Goal: Task Accomplishment & Management: Complete application form

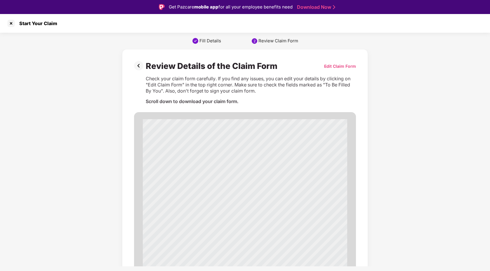
click at [177, 8] on div "Get Pazcare mobile app for all your employee benefits need" at bounding box center [231, 7] width 124 height 7
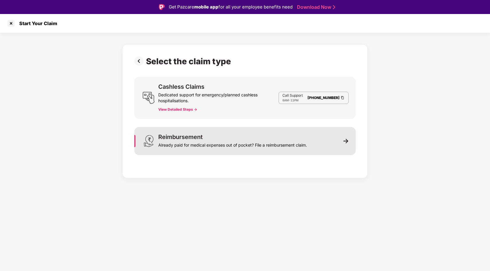
click at [202, 142] on div "Already paid for medical expenses out of pocket? File a reimbursement claim." at bounding box center [232, 144] width 149 height 8
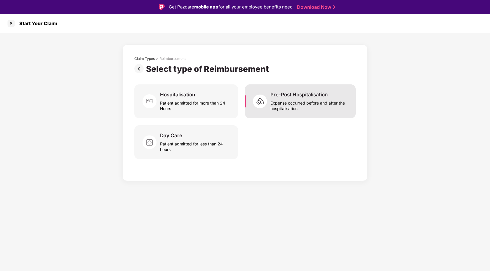
click at [269, 104] on img at bounding box center [262, 102] width 18 height 18
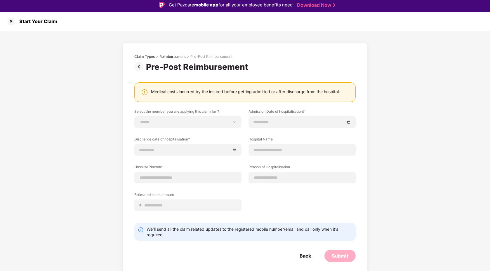
scroll to position [4, 0]
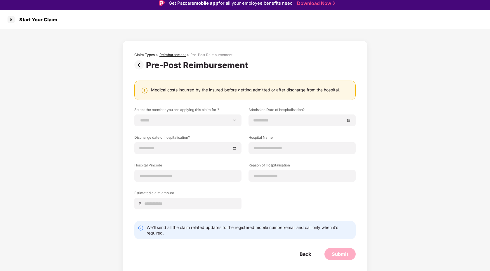
click at [176, 54] on div "Reimbursement" at bounding box center [172, 55] width 26 height 5
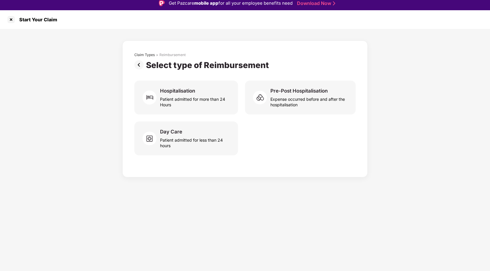
click at [176, 54] on div "Reimbursement" at bounding box center [172, 55] width 26 height 5
click at [48, 21] on div "Start Your Claim" at bounding box center [36, 20] width 41 height 6
click at [8, 20] on div at bounding box center [10, 19] width 9 height 9
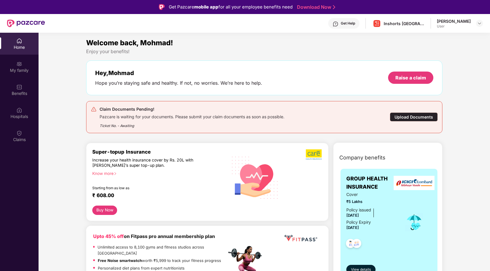
click at [412, 119] on div "Upload Documents" at bounding box center [414, 116] width 48 height 9
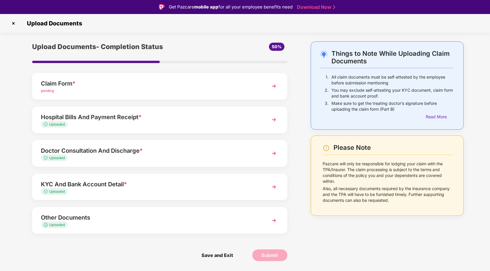
click at [52, 91] on span "pending" at bounding box center [47, 90] width 13 height 4
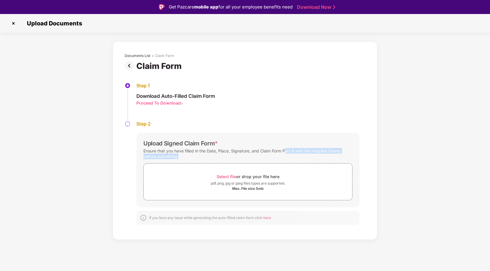
drag, startPoint x: 285, startPoint y: 150, endPoint x: 286, endPoint y: 156, distance: 6.2
click at [286, 156] on div "Ensure that you have filled in the Date, Place, Signature, and Claim Form Part …" at bounding box center [247, 153] width 209 height 13
click at [177, 152] on div "Ensure that you have filled in the Date, Place, Signature, and Claim Form Part …" at bounding box center [247, 153] width 209 height 13
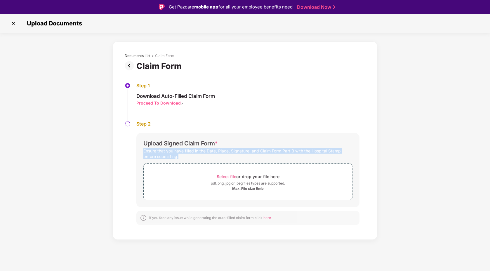
copy div "Ensure that you have filled in the Date, Place, Signature, and Claim Form Part …"
click at [259, 90] on div "Step 1 Download Auto-Filled Claim Form Proceed To Download >" at bounding box center [245, 102] width 241 height 38
click at [248, 152] on div "Ensure that you have filled in the Date, Place, Signature, and Claim Form Part …" at bounding box center [247, 153] width 209 height 13
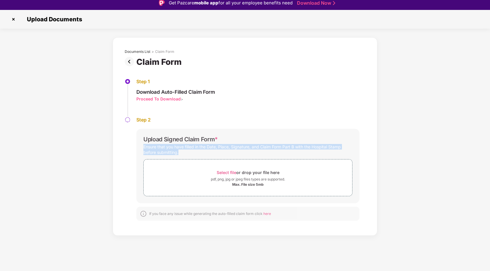
scroll to position [4, 0]
click at [13, 19] on img at bounding box center [13, 18] width 9 height 9
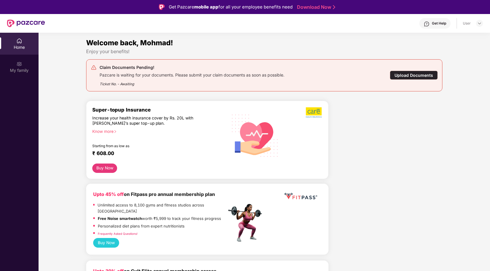
click at [413, 74] on div "Upload Documents" at bounding box center [414, 75] width 48 height 9
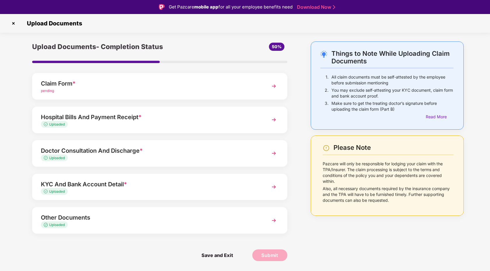
click at [132, 117] on div "Hospital Bills And Payment Receipt *" at bounding box center [150, 116] width 218 height 9
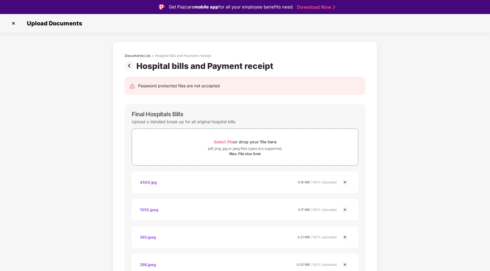
click at [131, 65] on img at bounding box center [131, 65] width 12 height 9
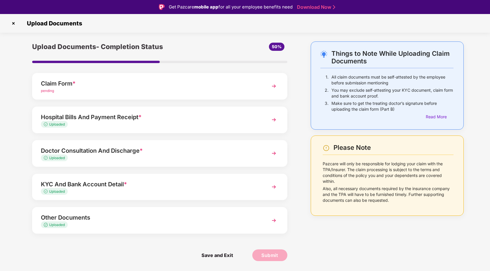
click at [122, 154] on div "Doctor Consultation And Discharge *" at bounding box center [150, 150] width 218 height 9
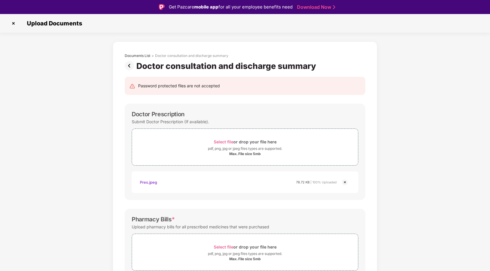
click at [125, 67] on img at bounding box center [131, 65] width 12 height 9
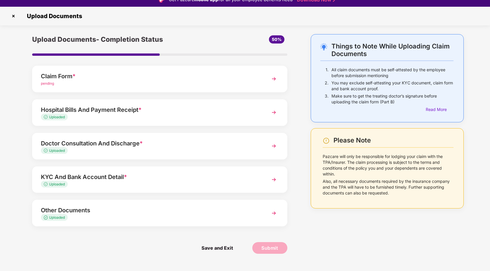
scroll to position [8, 0]
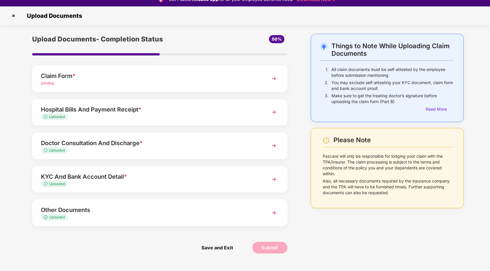
click at [243, 147] on div "Doctor Consultation And Discharge *" at bounding box center [150, 142] width 218 height 9
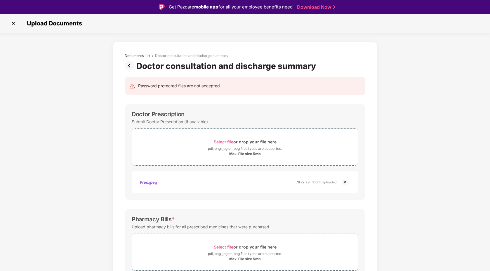
click at [130, 65] on img at bounding box center [131, 65] width 12 height 9
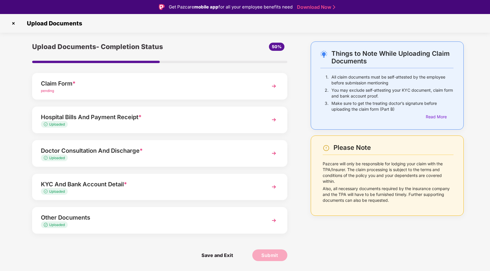
click at [150, 117] on div "Hospital Bills And Payment Receipt *" at bounding box center [150, 116] width 218 height 9
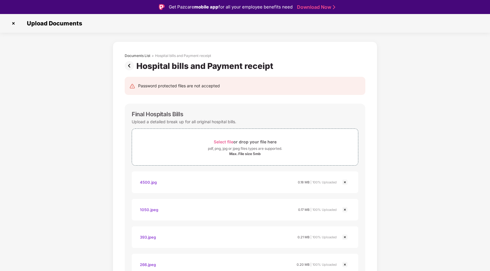
click at [129, 65] on img at bounding box center [131, 65] width 12 height 9
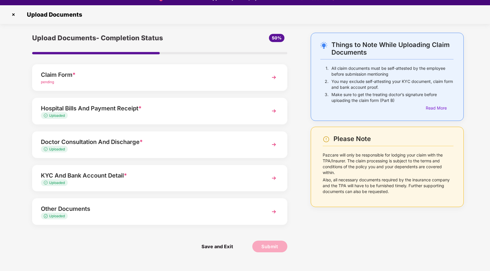
scroll to position [9, 0]
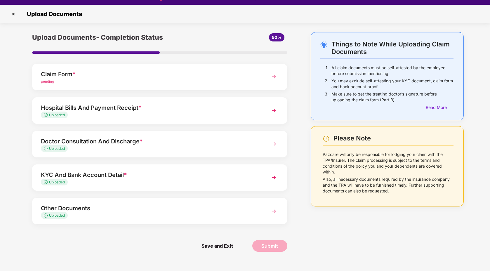
click at [104, 139] on div "Doctor Consultation And Discharge *" at bounding box center [150, 141] width 218 height 9
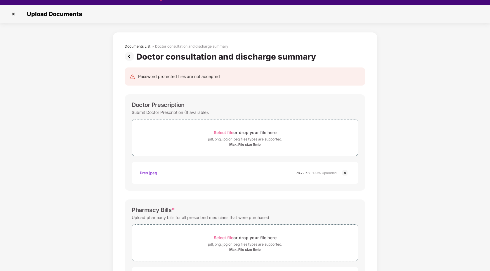
scroll to position [0, 0]
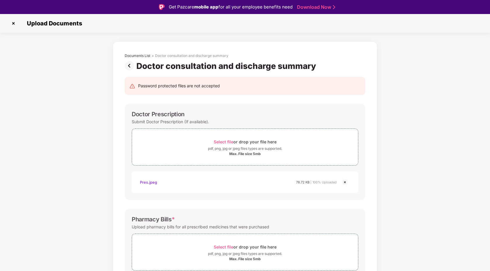
click at [11, 21] on img at bounding box center [13, 23] width 9 height 9
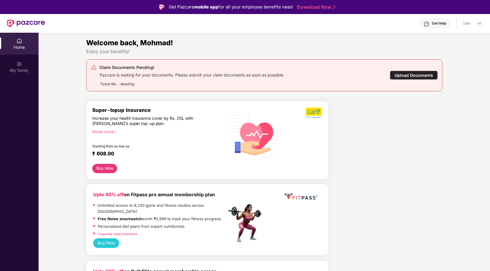
click at [422, 77] on div "Upload Documents" at bounding box center [414, 75] width 48 height 9
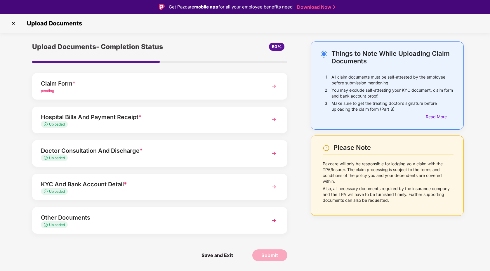
click at [202, 118] on div "Hospital Bills And Payment Receipt *" at bounding box center [150, 116] width 218 height 9
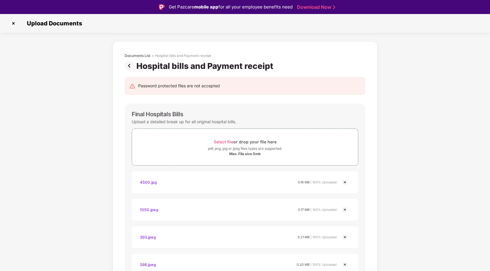
scroll to position [71, 0]
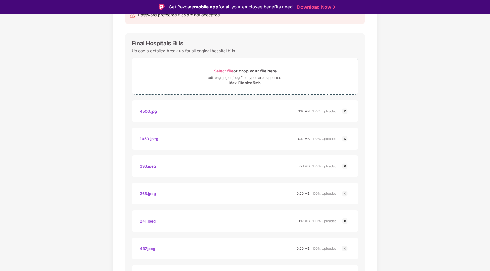
click at [344, 109] on img at bounding box center [344, 111] width 7 height 7
click at [346, 135] on img at bounding box center [344, 138] width 7 height 7
click at [346, 164] on img at bounding box center [344, 166] width 7 height 7
click at [345, 193] on img at bounding box center [344, 193] width 7 height 7
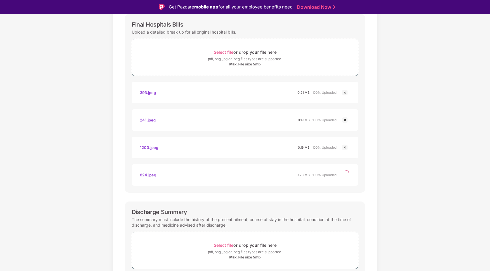
scroll to position [95, 0]
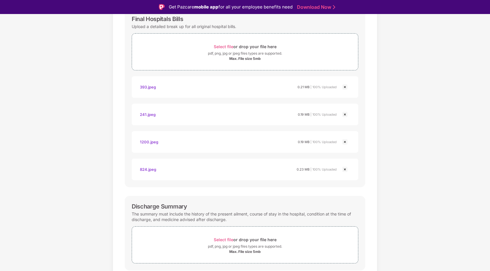
click at [345, 170] on img at bounding box center [344, 169] width 7 height 7
click at [344, 141] on img at bounding box center [344, 141] width 7 height 7
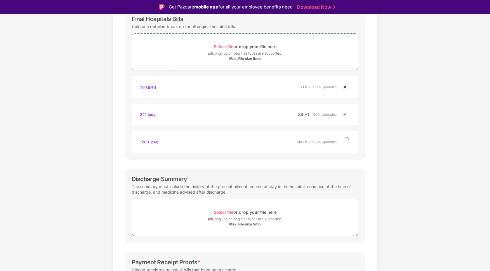
click at [342, 116] on img at bounding box center [344, 114] width 7 height 7
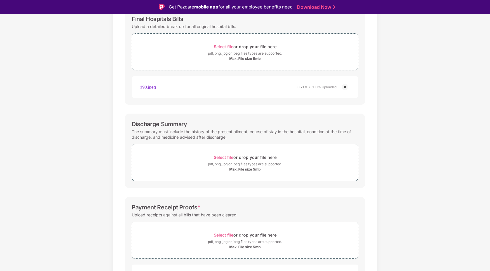
click at [344, 89] on img at bounding box center [344, 86] width 7 height 7
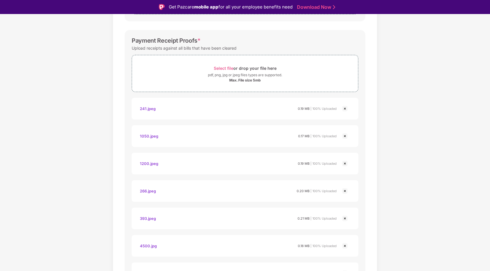
scroll to position [238, 0]
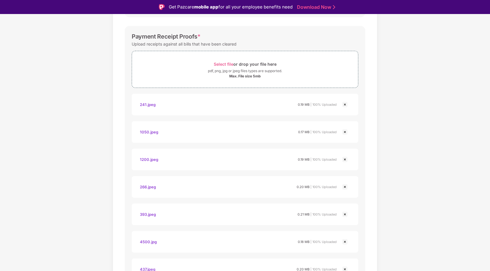
click at [344, 104] on img at bounding box center [344, 104] width 7 height 7
click at [346, 131] on img at bounding box center [344, 131] width 7 height 7
click at [344, 159] on img at bounding box center [344, 159] width 7 height 7
click at [345, 185] on img at bounding box center [344, 186] width 7 height 7
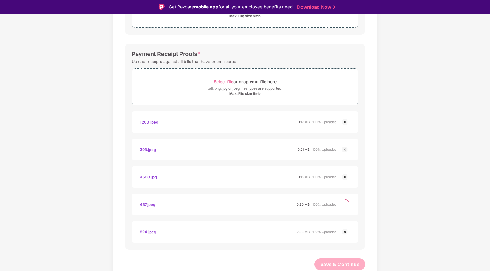
scroll to position [194, 0]
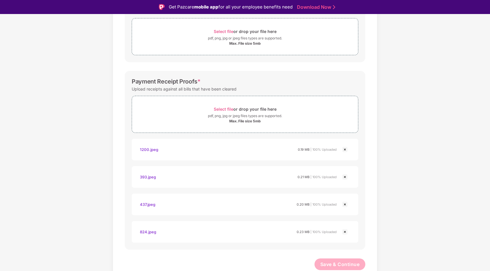
click at [345, 229] on img at bounding box center [344, 231] width 7 height 7
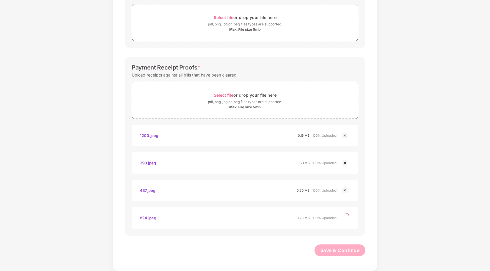
scroll to position [166, 0]
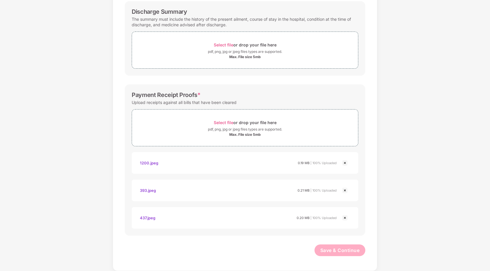
click at [343, 190] on img at bounding box center [344, 190] width 7 height 7
click at [344, 217] on img at bounding box center [344, 217] width 7 height 7
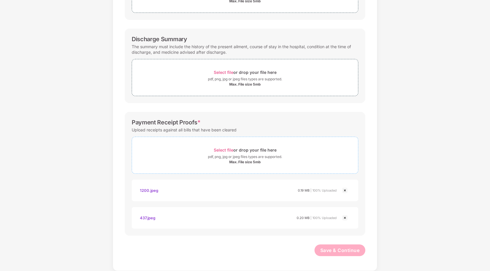
scroll to position [111, 0]
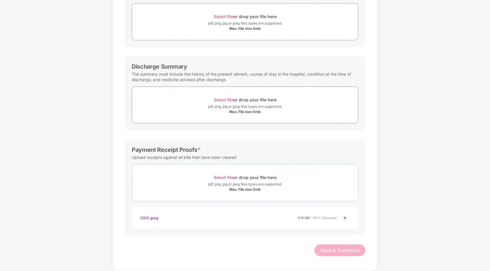
click at [344, 189] on div "Max. File size 5mb" at bounding box center [245, 189] width 226 height 5
click at [343, 216] on img at bounding box center [344, 217] width 7 height 7
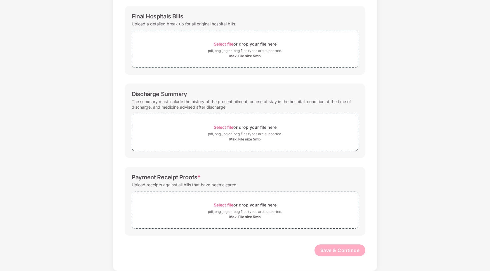
scroll to position [0, 0]
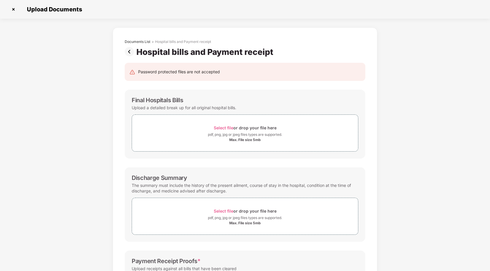
click at [128, 53] on img at bounding box center [131, 51] width 12 height 9
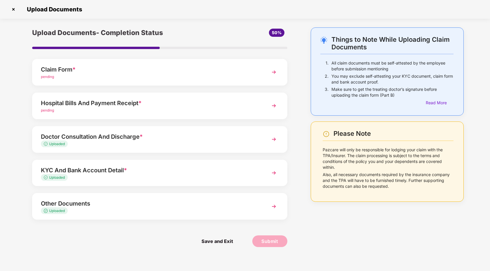
click at [275, 139] on img at bounding box center [274, 139] width 11 height 11
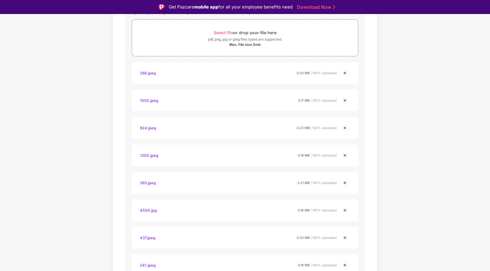
scroll to position [240, 0]
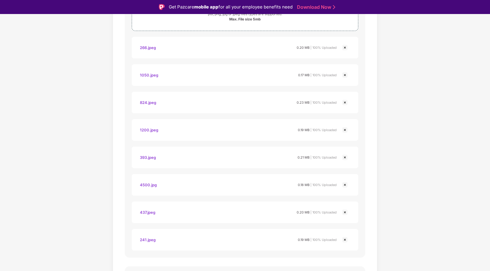
click at [345, 50] on img at bounding box center [344, 47] width 7 height 7
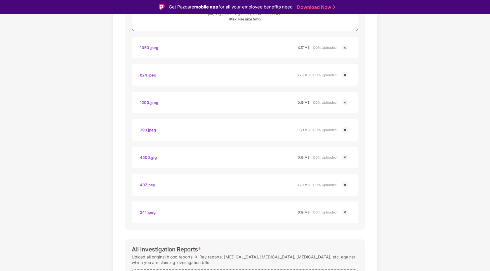
click at [344, 76] on img at bounding box center [344, 75] width 7 height 7
click at [344, 101] on img at bounding box center [344, 102] width 7 height 7
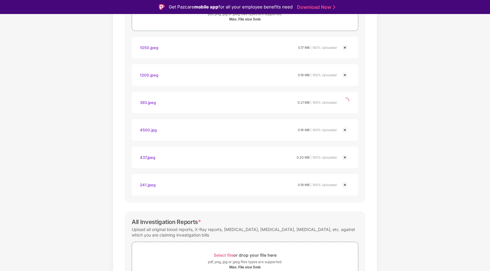
click at [345, 128] on img at bounding box center [344, 129] width 7 height 7
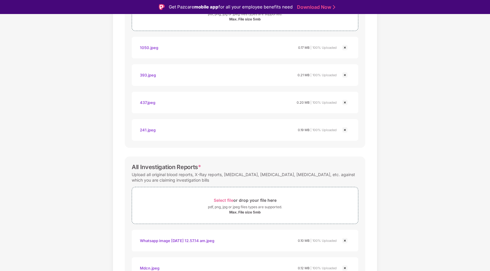
click at [346, 130] on img at bounding box center [344, 129] width 7 height 7
click at [345, 106] on img at bounding box center [344, 102] width 7 height 7
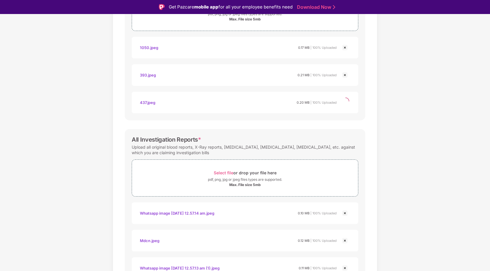
click at [343, 75] on img at bounding box center [344, 75] width 7 height 7
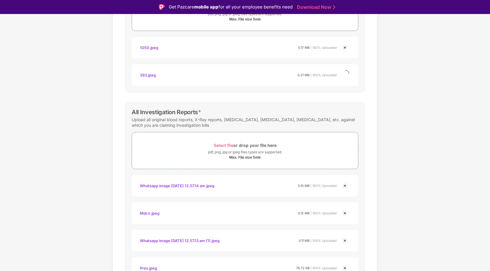
click at [343, 50] on img at bounding box center [344, 47] width 7 height 7
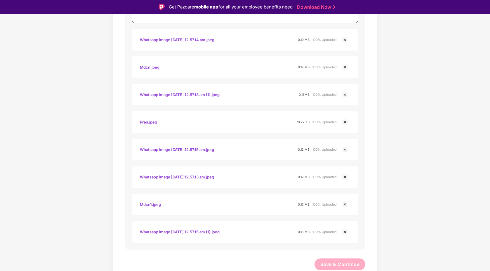
scroll to position [331, 0]
click at [346, 231] on img at bounding box center [344, 231] width 7 height 7
click at [344, 204] on img at bounding box center [344, 204] width 7 height 7
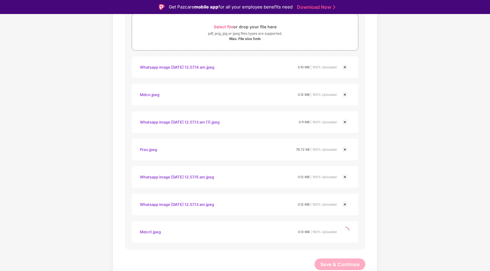
click at [343, 180] on img at bounding box center [344, 176] width 7 height 7
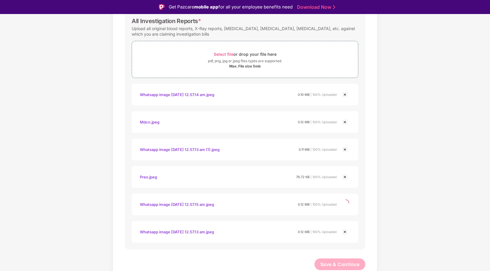
click at [343, 147] on img at bounding box center [344, 149] width 7 height 7
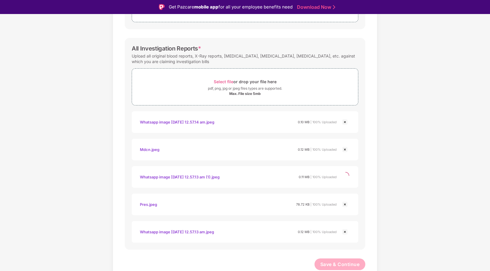
click at [343, 121] on img at bounding box center [344, 122] width 7 height 7
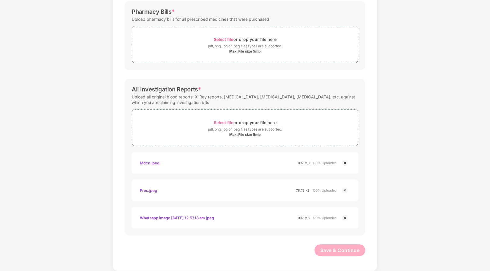
scroll to position [194, 0]
click at [345, 217] on img at bounding box center [344, 217] width 7 height 7
click at [344, 192] on img at bounding box center [344, 190] width 7 height 7
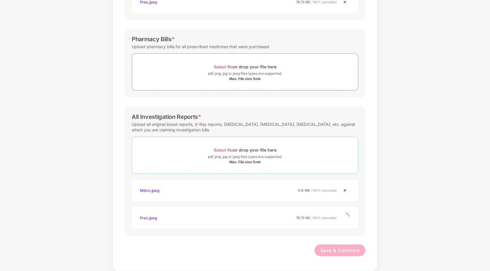
scroll to position [139, 0]
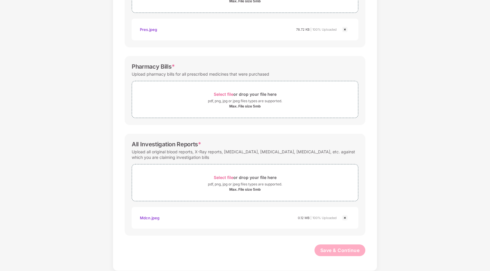
click at [344, 215] on img at bounding box center [344, 217] width 7 height 7
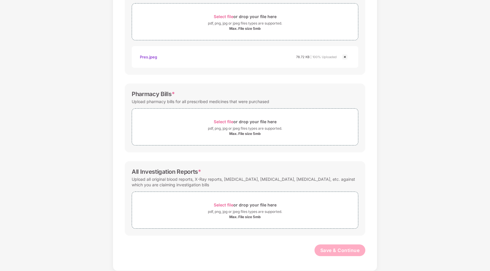
scroll to position [0, 0]
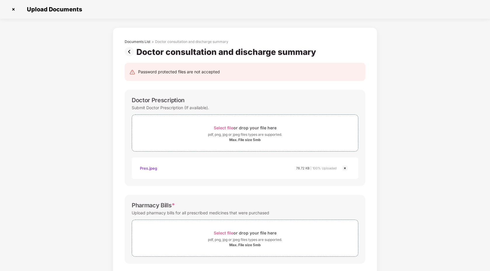
click at [131, 50] on img at bounding box center [131, 51] width 12 height 9
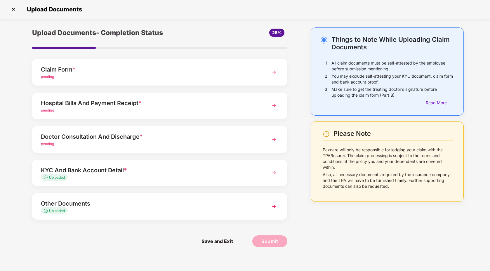
click at [270, 172] on img at bounding box center [274, 173] width 11 height 11
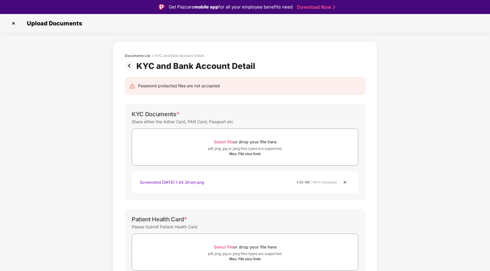
click at [343, 181] on img at bounding box center [344, 182] width 7 height 7
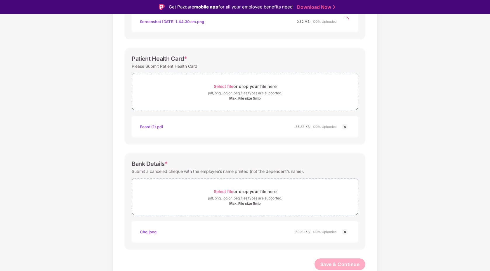
scroll to position [133, 0]
click at [345, 232] on img at bounding box center [344, 231] width 7 height 7
click at [344, 101] on div "Max. File size 5mb" at bounding box center [245, 98] width 226 height 5
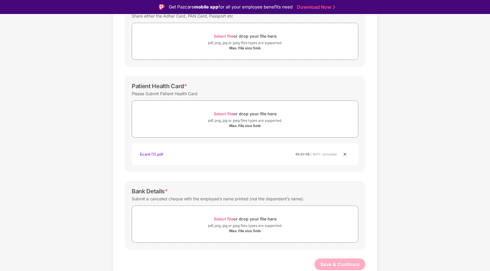
scroll to position [106, 0]
click at [344, 154] on img at bounding box center [344, 154] width 7 height 7
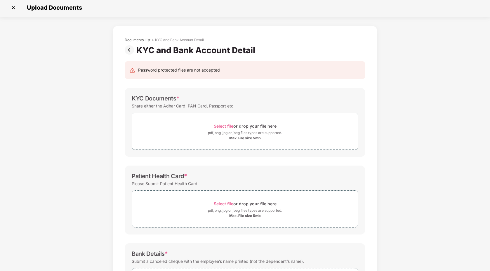
scroll to position [0, 0]
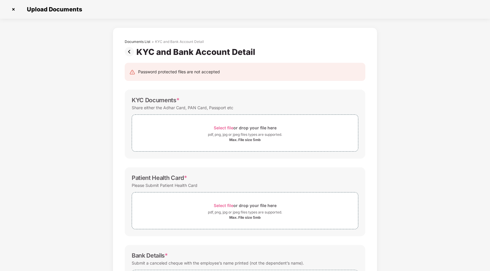
click at [130, 47] on img at bounding box center [131, 51] width 12 height 9
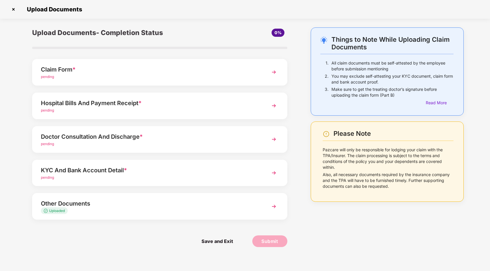
click at [266, 207] on div "Other Documents Uploaded" at bounding box center [159, 206] width 255 height 27
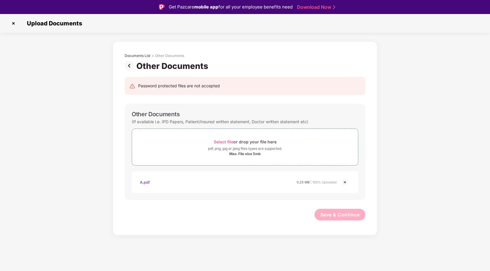
click at [345, 181] on img at bounding box center [344, 182] width 7 height 7
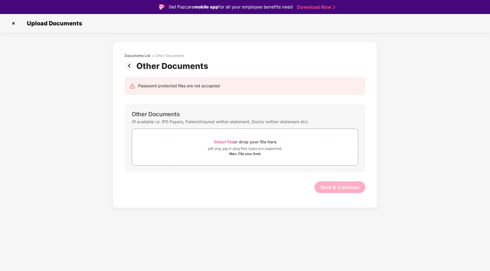
click at [126, 63] on img at bounding box center [131, 65] width 12 height 9
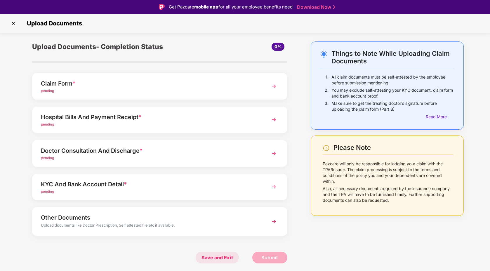
click at [227, 257] on span "Save and Exit" at bounding box center [217, 258] width 43 height 12
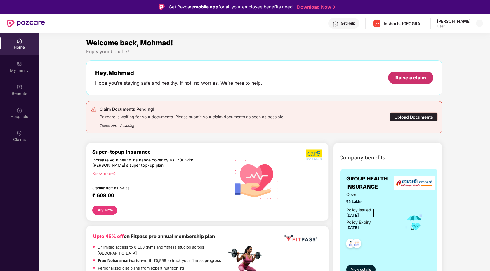
click at [396, 79] on div "Raise a claim" at bounding box center [410, 77] width 31 height 6
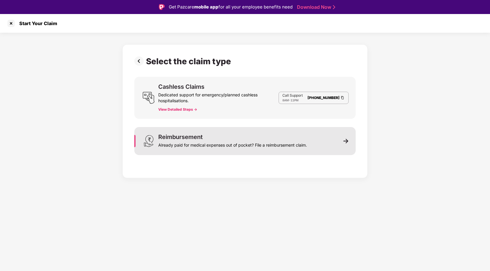
click at [253, 135] on div "Reimbursement Already paid for medical expenses out of pocket? File a reimburse…" at bounding box center [232, 141] width 149 height 14
